Goal: Communication & Community: Connect with others

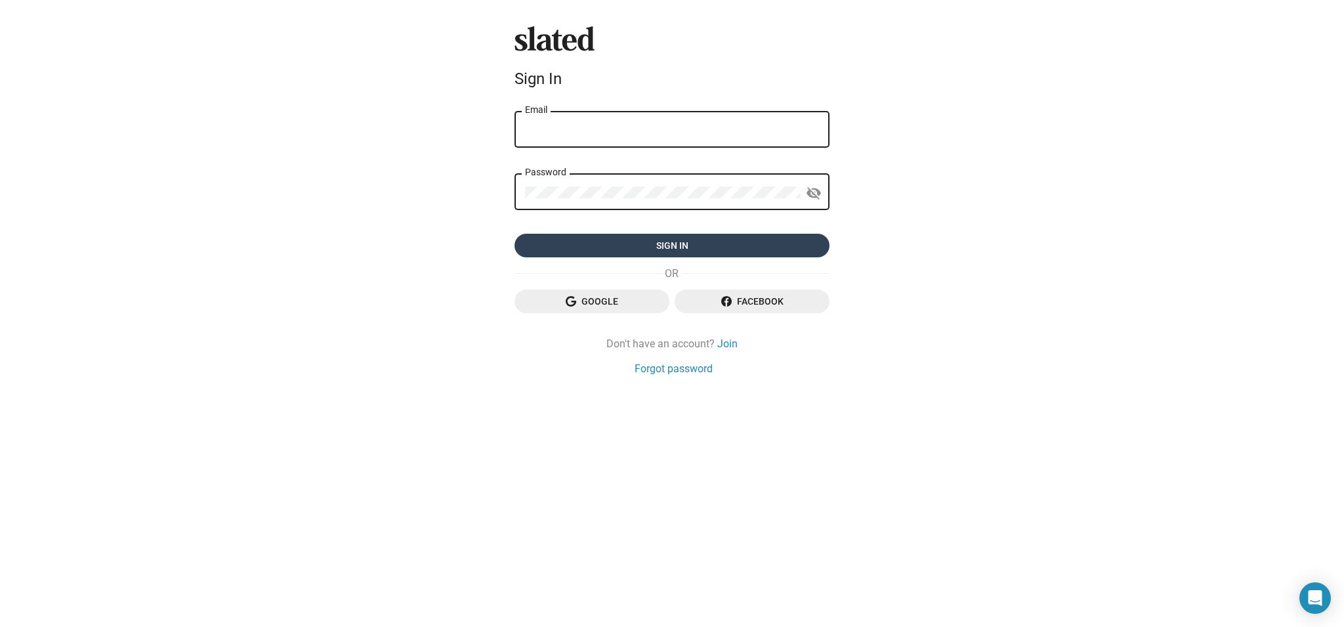
type input "garymkrebs@gmail.com"
click at [745, 248] on span "Sign in" at bounding box center [672, 246] width 294 height 24
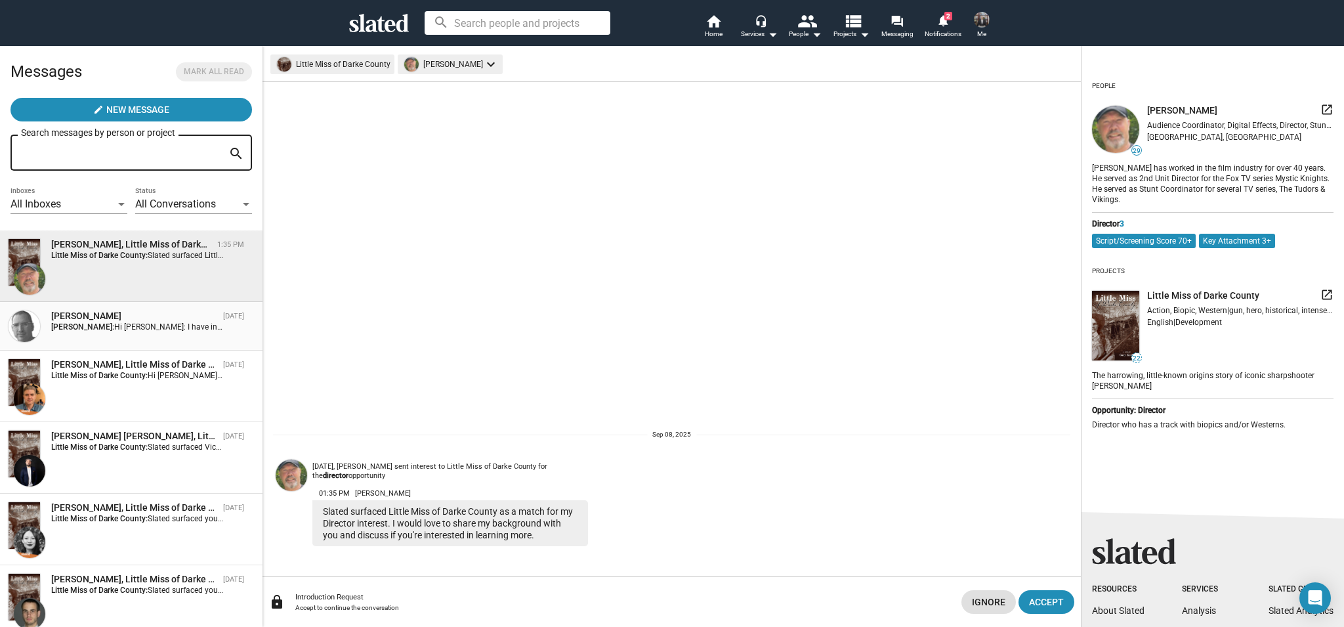
click at [155, 313] on div "[PERSON_NAME]" at bounding box center [134, 316] width 167 height 12
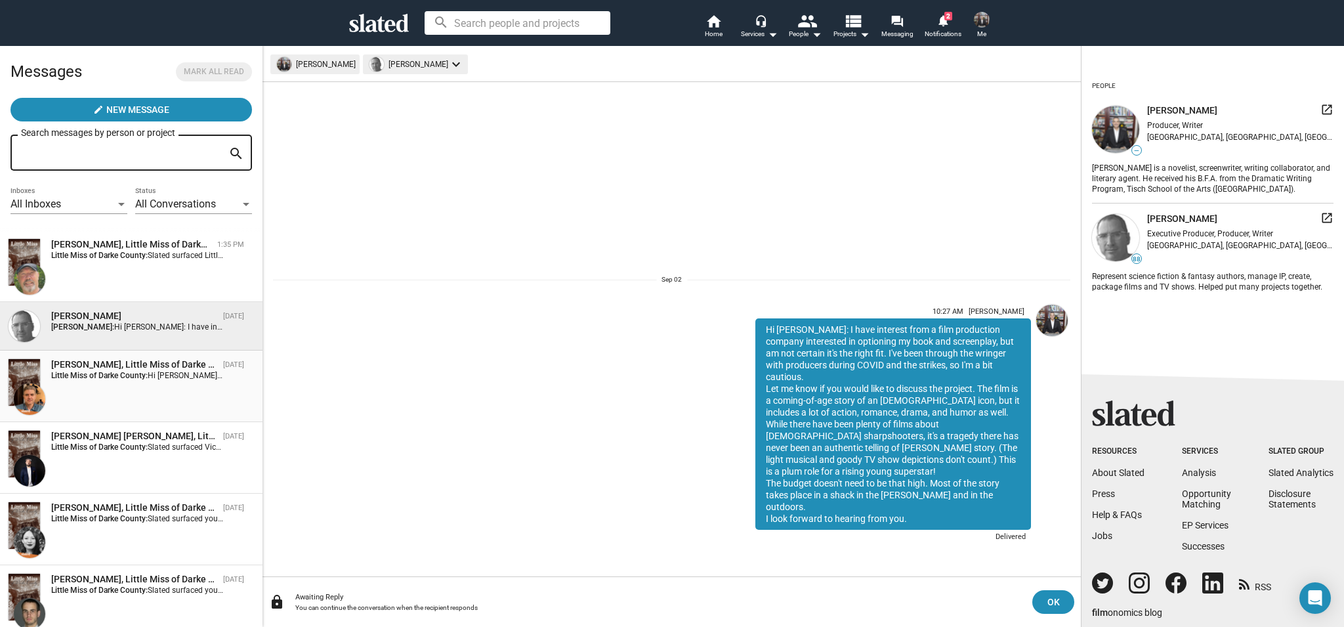
click at [150, 374] on span "Hi [PERSON_NAME]: Let me know if you are interested in setting up a time/day to…" at bounding box center [425, 375] width 554 height 9
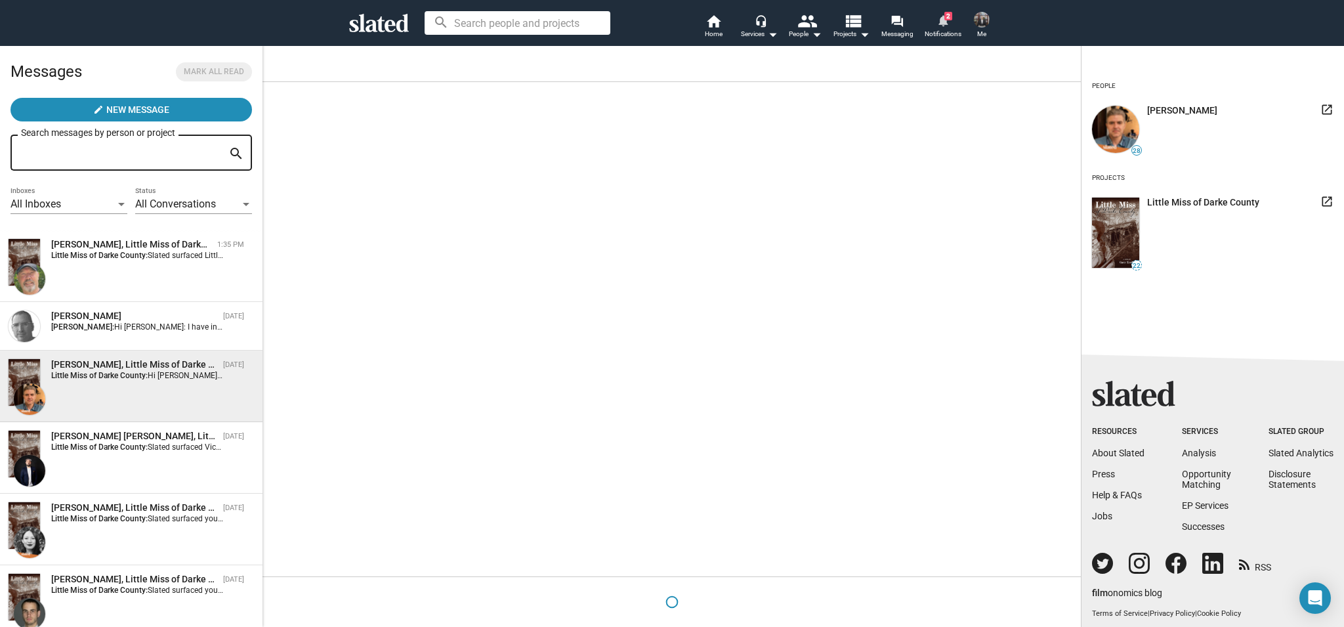
click at [942, 24] on mat-icon "notifications" at bounding box center [942, 20] width 12 height 12
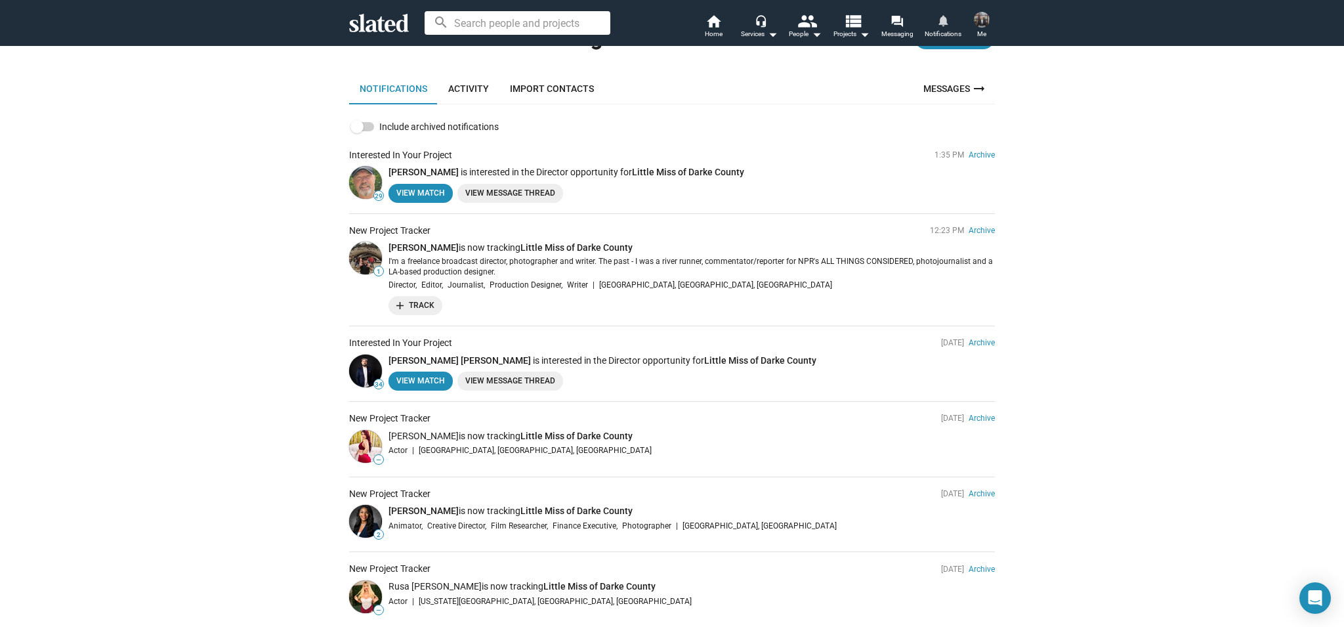
scroll to position [66, 0]
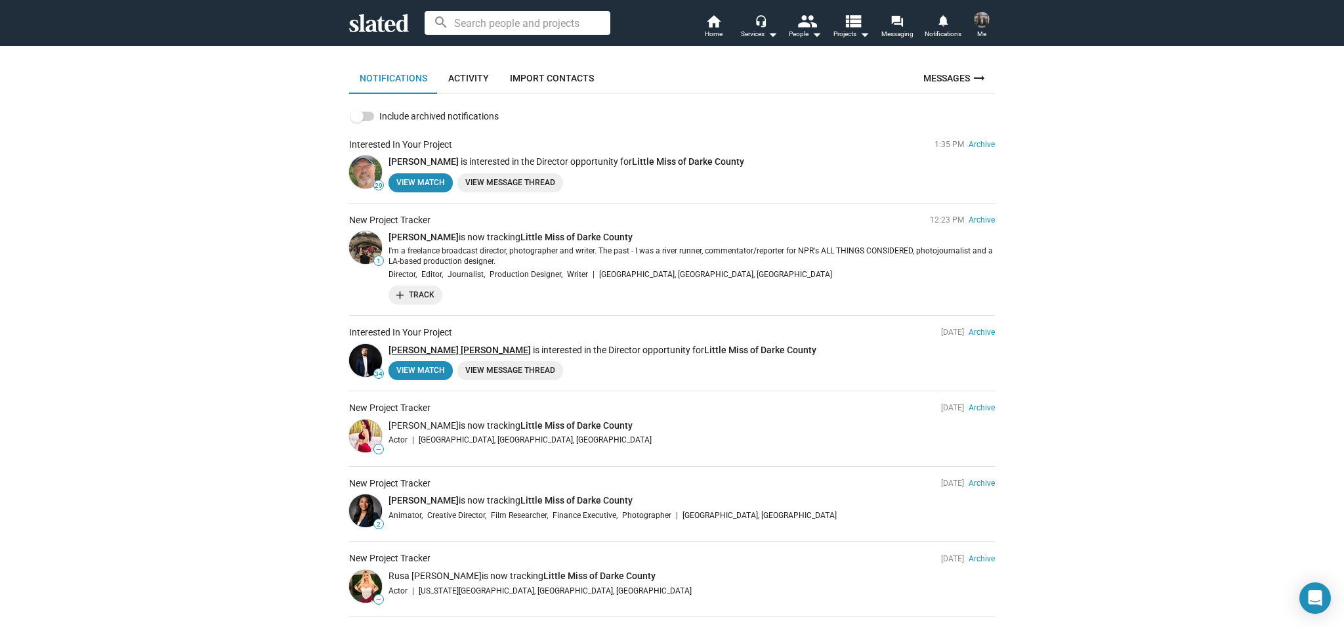
click at [452, 348] on link "[PERSON_NAME] [PERSON_NAME]" at bounding box center [459, 349] width 142 height 10
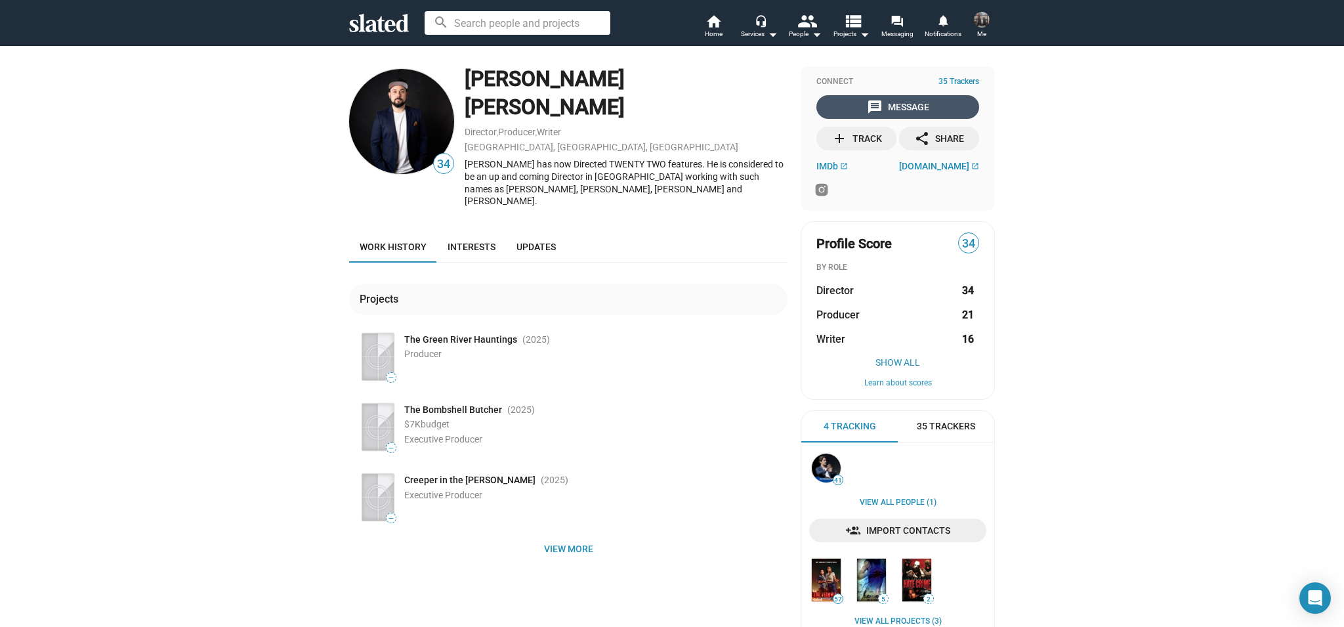
click at [904, 106] on div "message Message" at bounding box center [898, 107] width 62 height 24
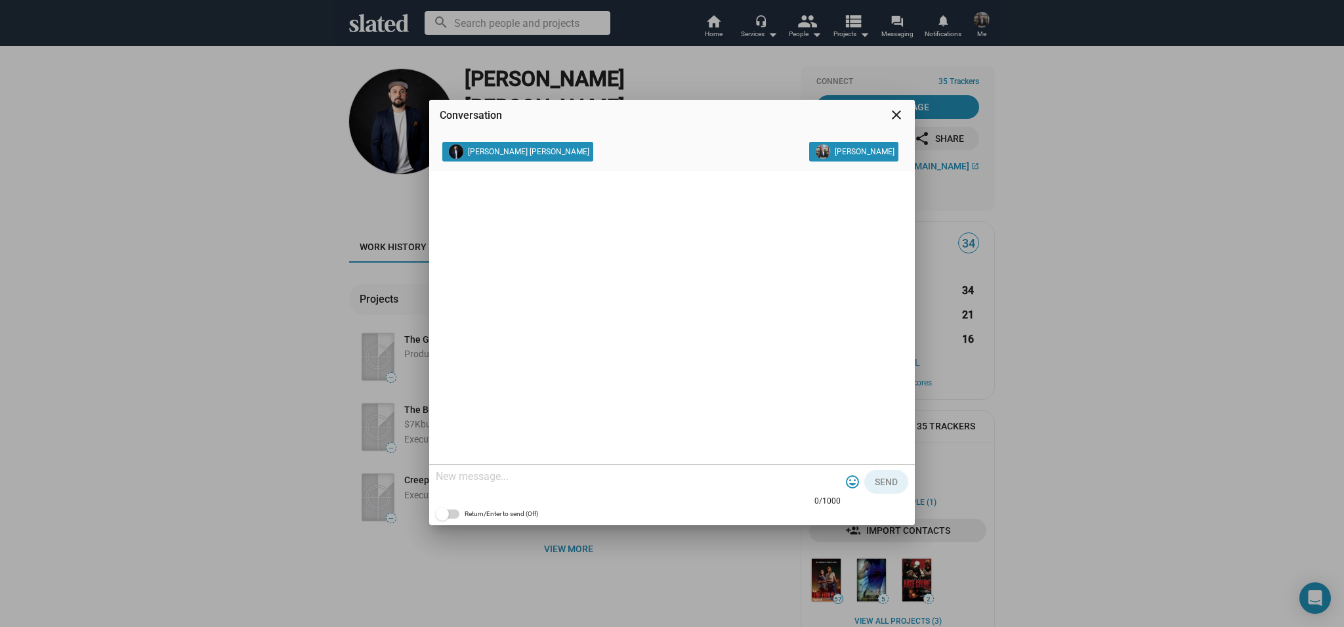
click at [903, 114] on mat-icon "close" at bounding box center [896, 115] width 16 height 16
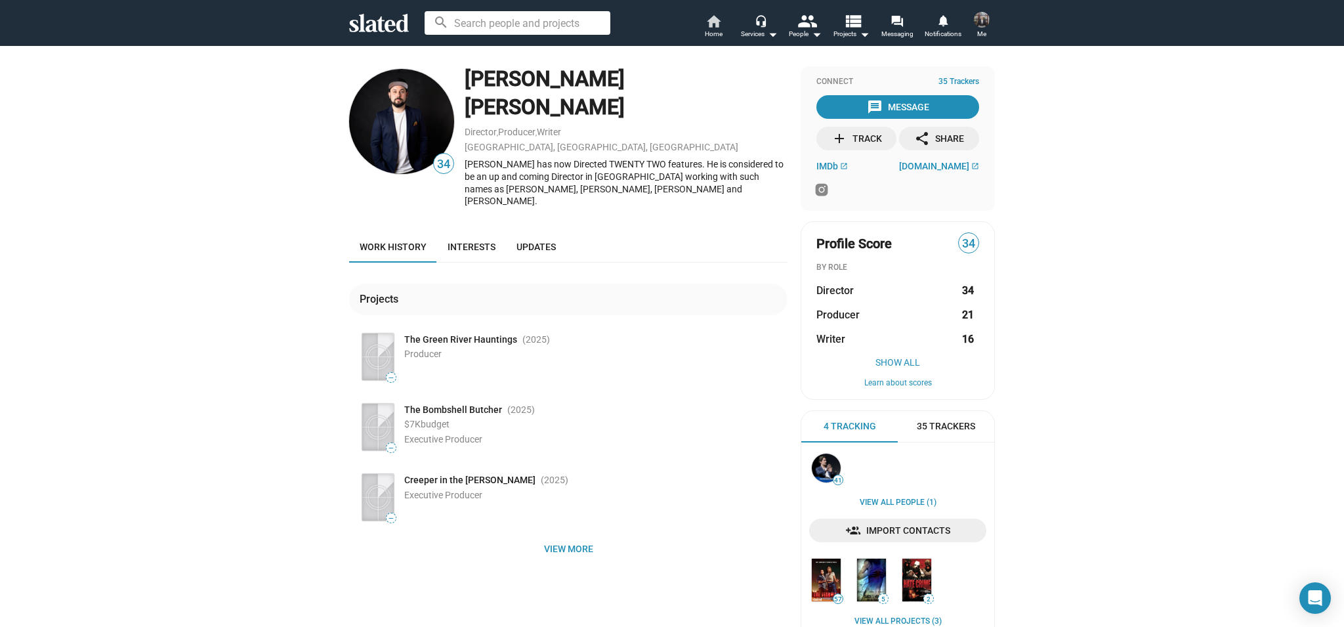
click at [709, 24] on mat-icon "home" at bounding box center [713, 21] width 16 height 16
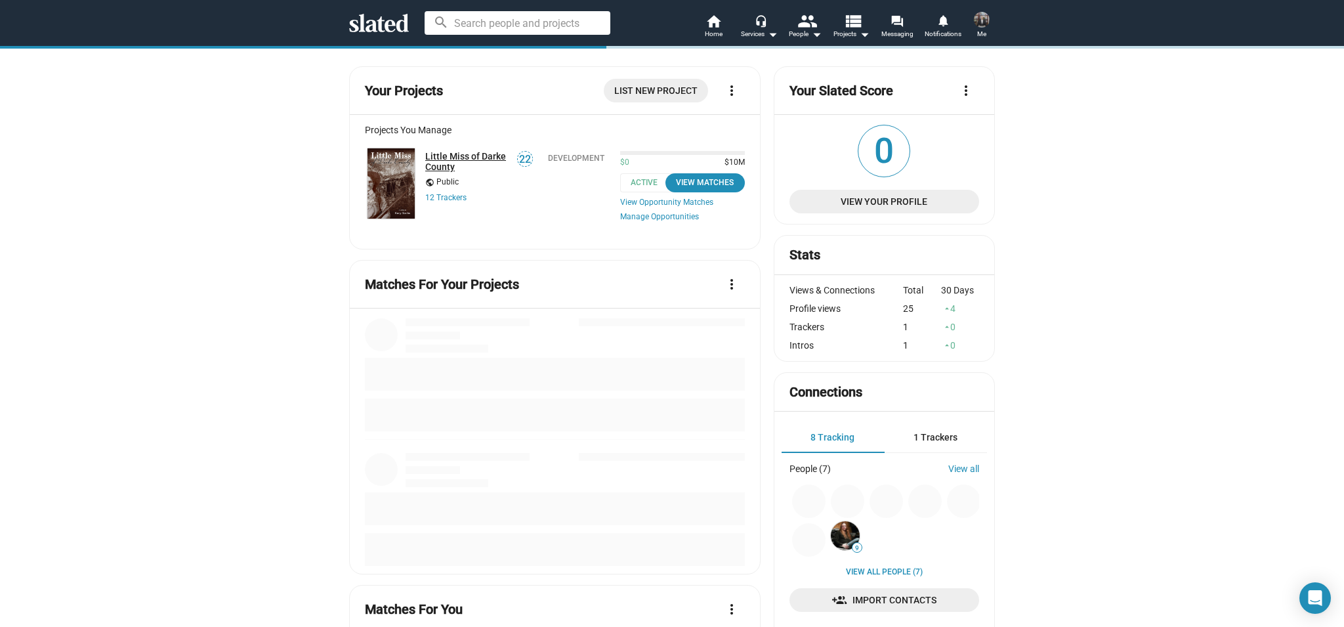
click at [468, 155] on link "Little Miss of Darke County" at bounding box center [466, 161] width 83 height 21
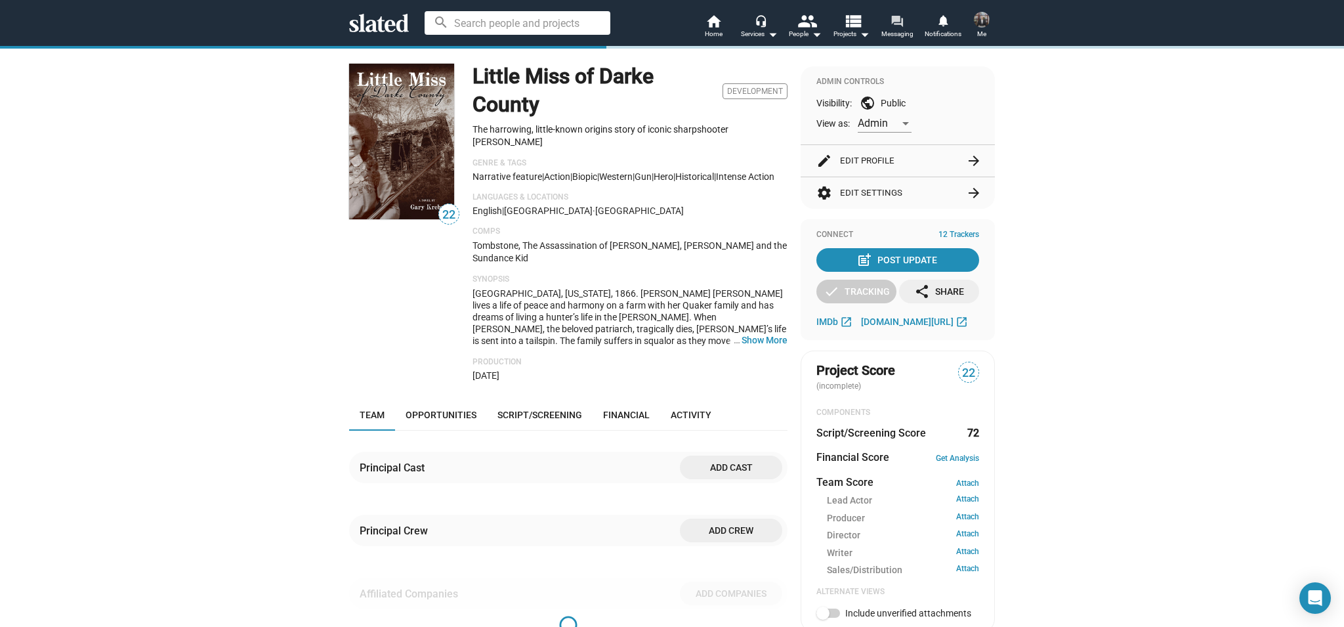
click at [896, 22] on mat-icon "forum" at bounding box center [896, 20] width 12 height 12
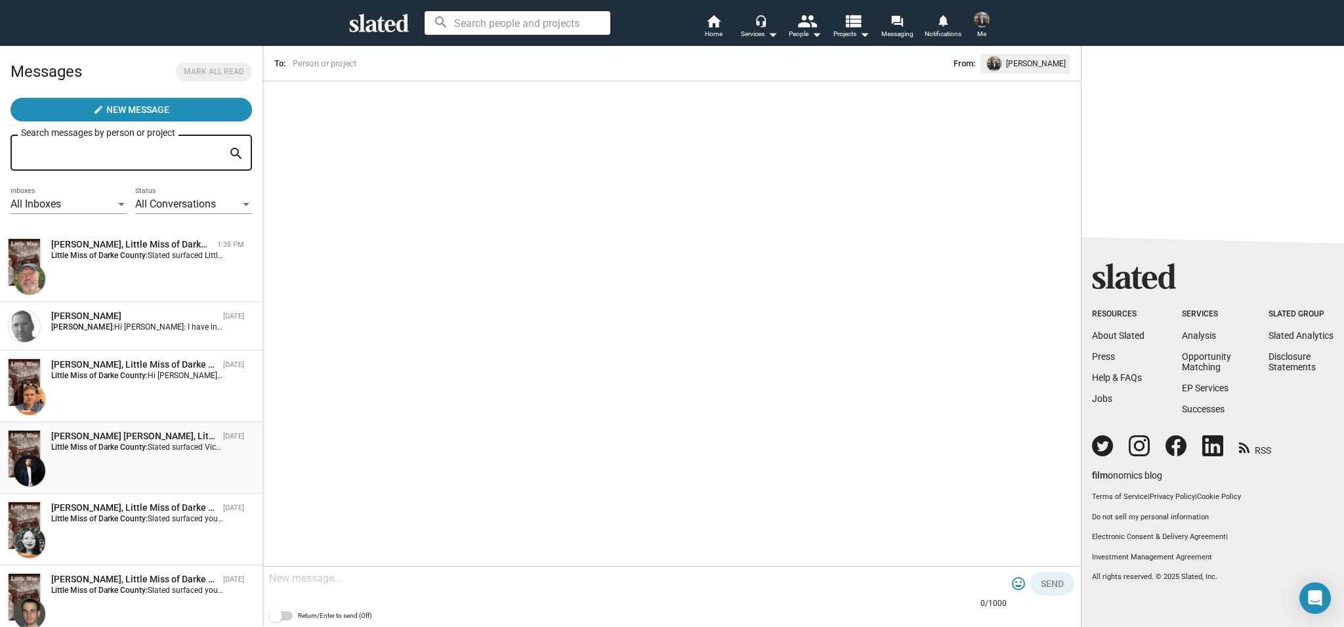
click at [142, 447] on strong "Little Miss of Darke County:" at bounding box center [99, 446] width 96 height 9
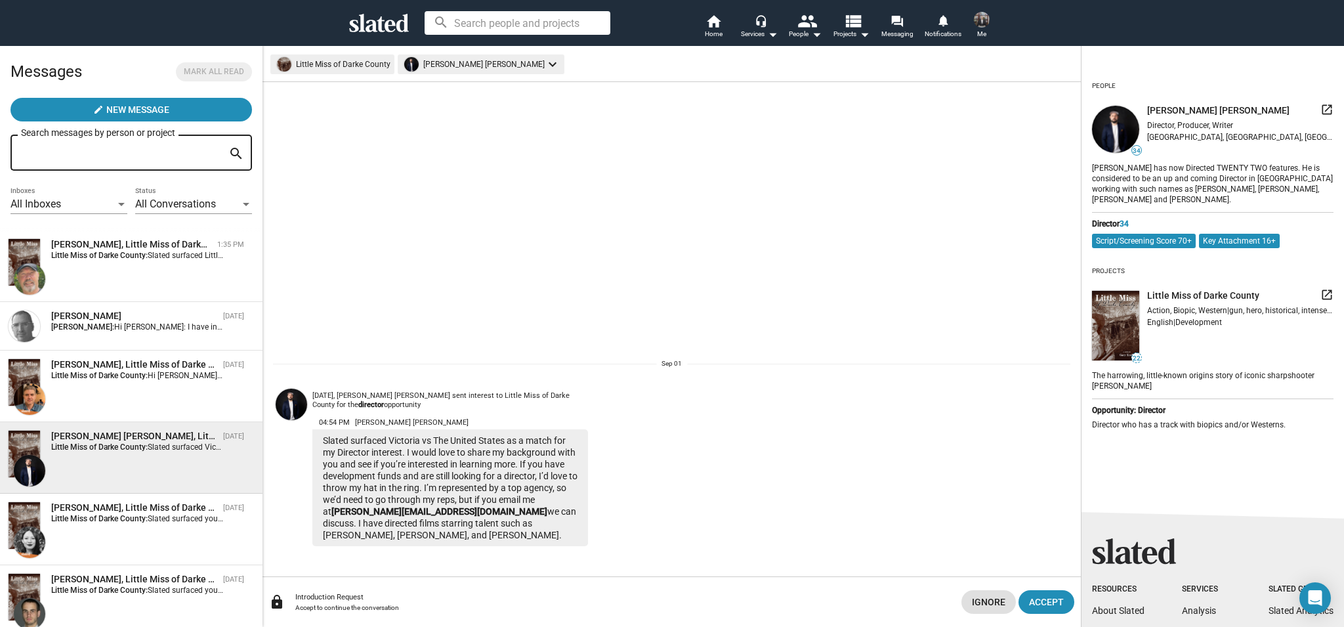
drag, startPoint x: 325, startPoint y: 438, endPoint x: 457, endPoint y: 548, distance: 172.8
click at [457, 548] on sl-generic-infinite-scroll "Sep 01, James Cullen Bressack sent interest to Little Miss of Darke County for …" at bounding box center [671, 329] width 818 height 494
click at [451, 552] on sl-generic-infinite-scroll "Sep 01, James Cullen Bressack sent interest to Little Miss of Darke County for …" at bounding box center [671, 329] width 818 height 494
